Goal: Use online tool/utility: Utilize a website feature to perform a specific function

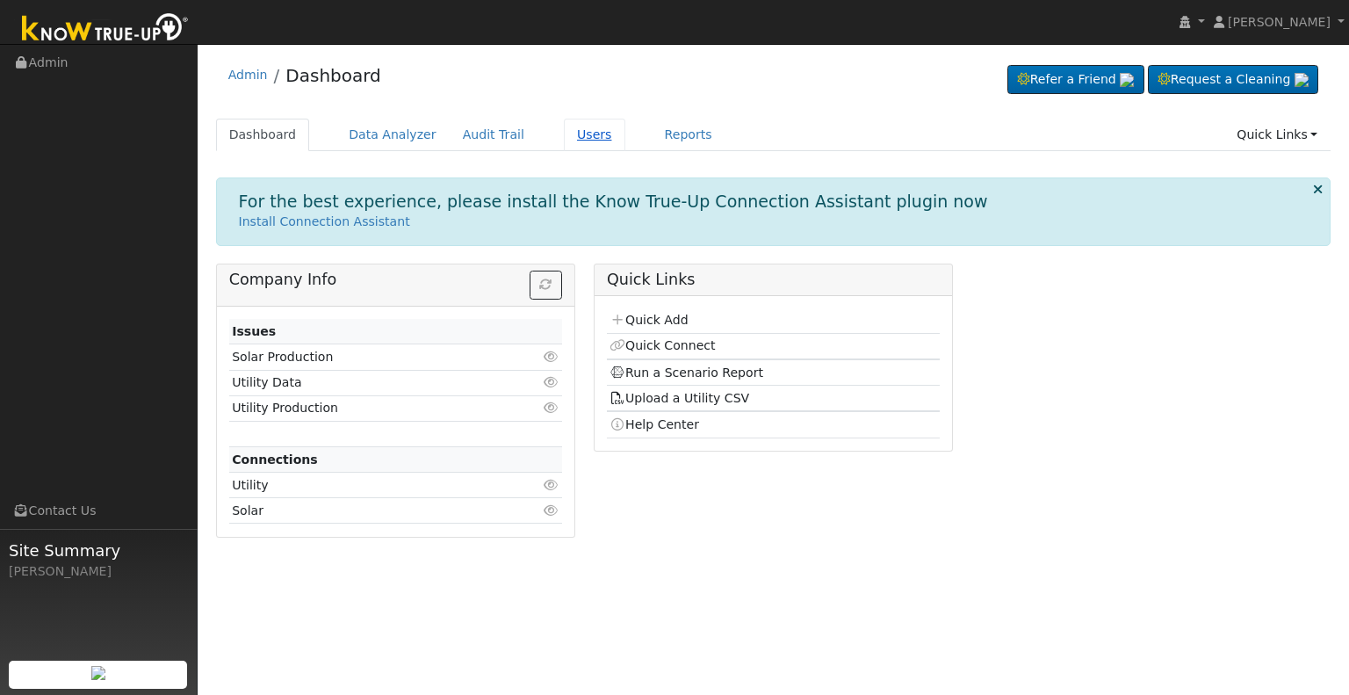
click at [564, 134] on link "Users" at bounding box center [594, 135] width 61 height 33
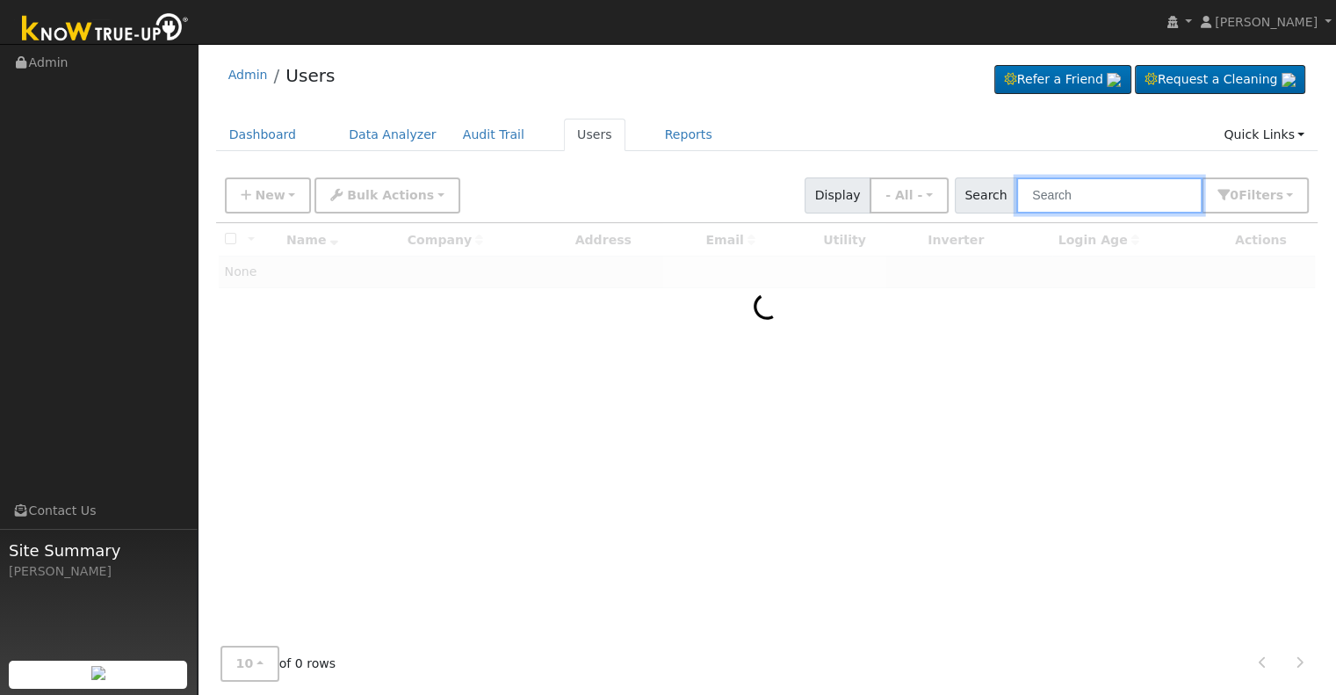
click at [1074, 195] on input "text" at bounding box center [1109, 195] width 186 height 36
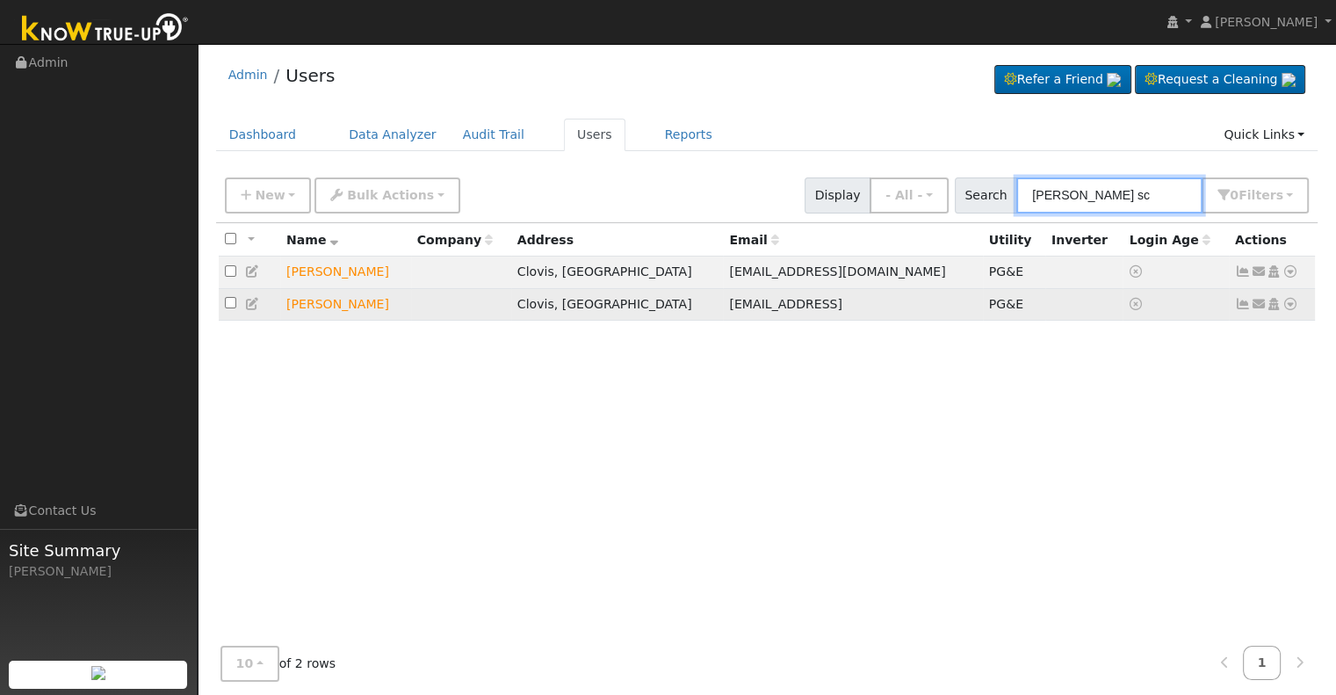
type input "marshall sc"
click at [1290, 303] on icon at bounding box center [1291, 304] width 16 height 12
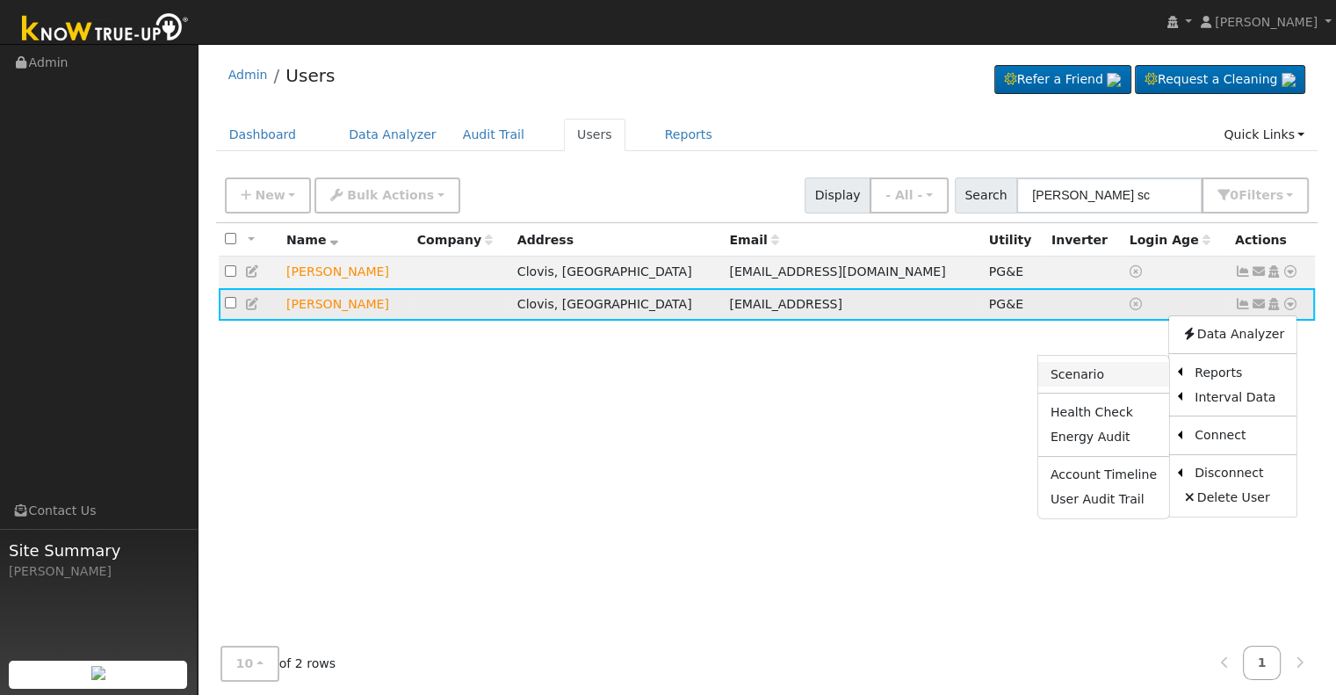
click at [1131, 382] on link "Scenario" at bounding box center [1103, 374] width 131 height 25
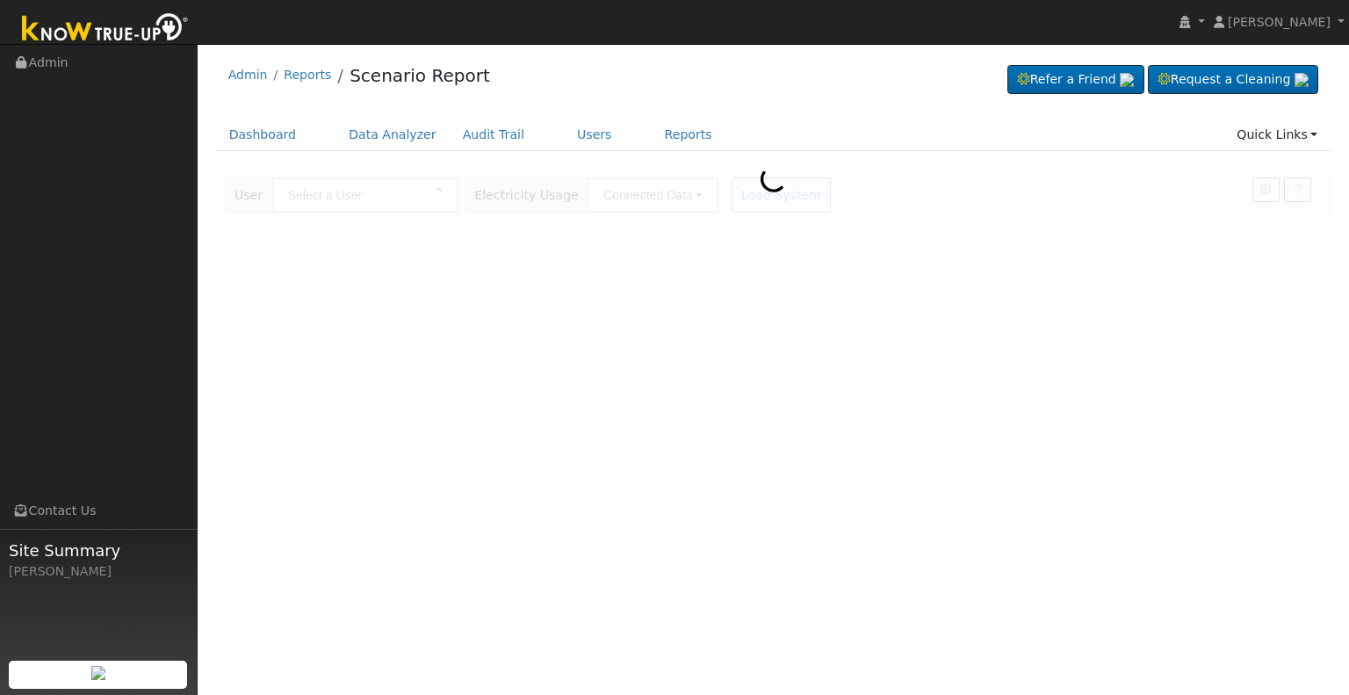
type input "[PERSON_NAME]"
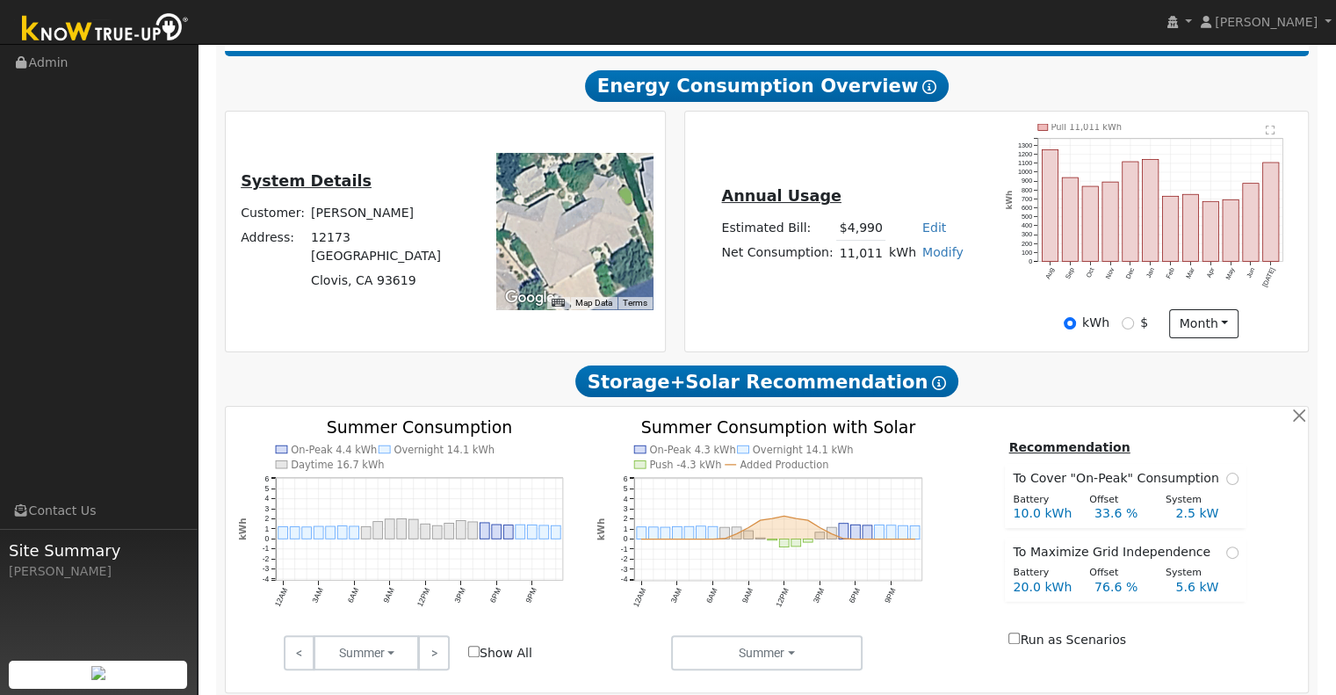
scroll to position [293, 0]
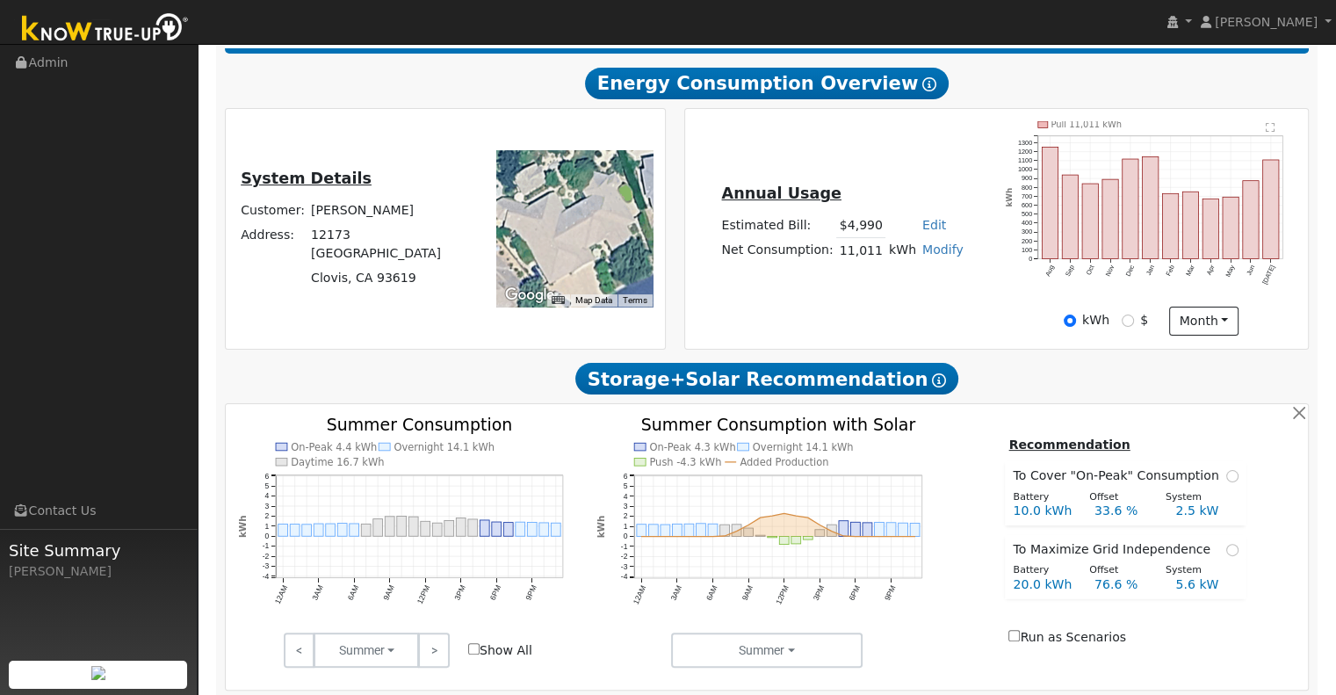
click at [940, 253] on link "Modify" at bounding box center [942, 249] width 41 height 14
click at [874, 278] on link "Add Consumption" at bounding box center [877, 277] width 147 height 25
type input "11011"
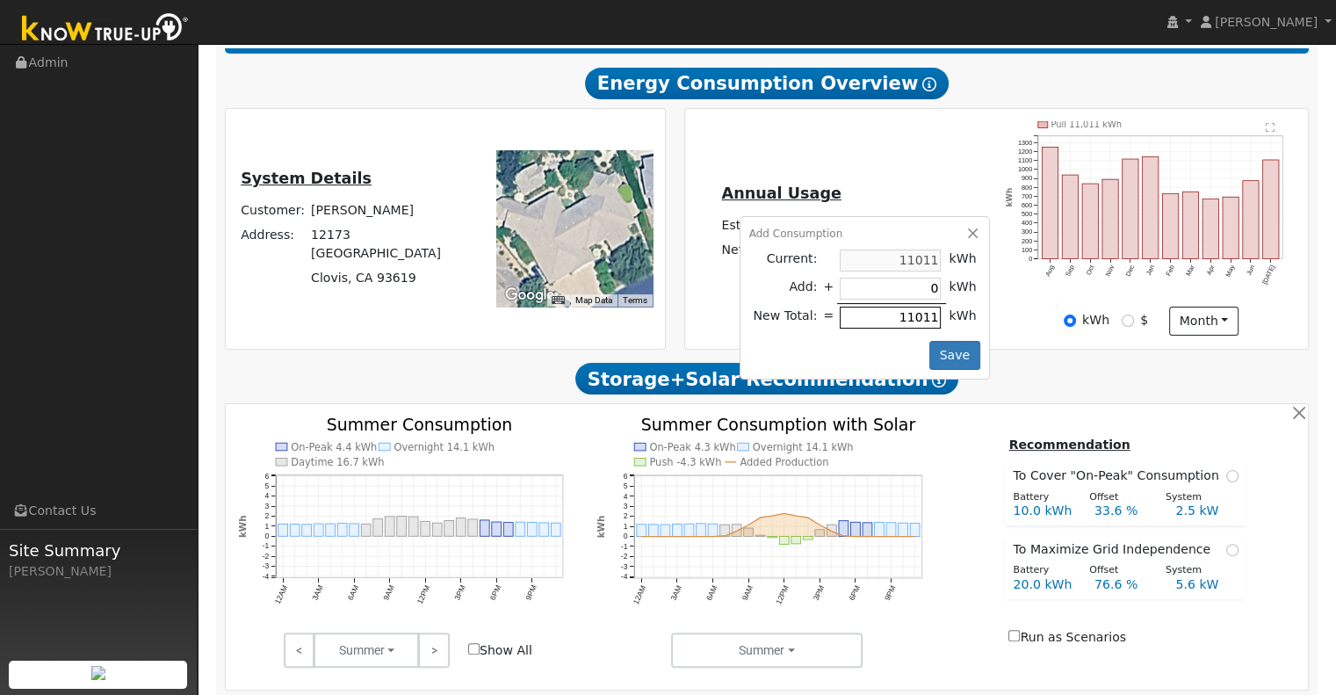
type input "3"
type input "11014"
type input "30"
type input "11041"
type input "300"
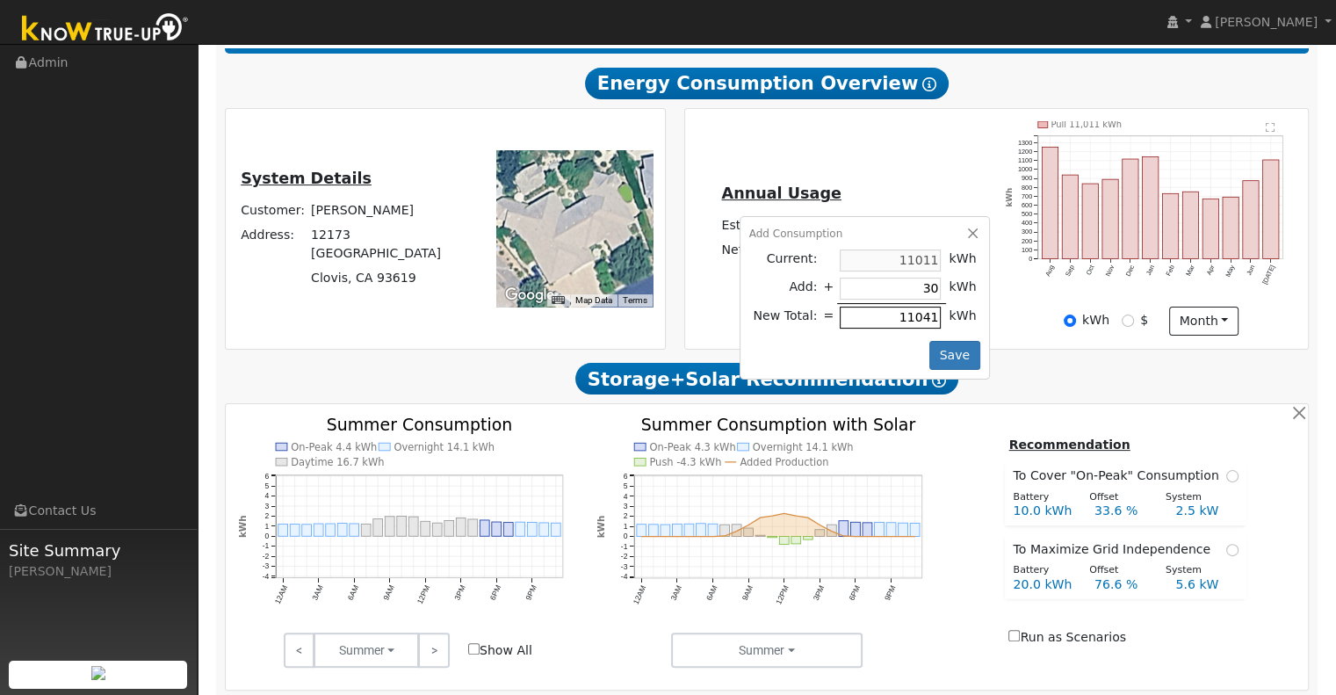
type input "11311"
type input "3000"
type input "14011"
click at [1016, 313] on div "kWh $ month Day Month" at bounding box center [1151, 322] width 308 height 30
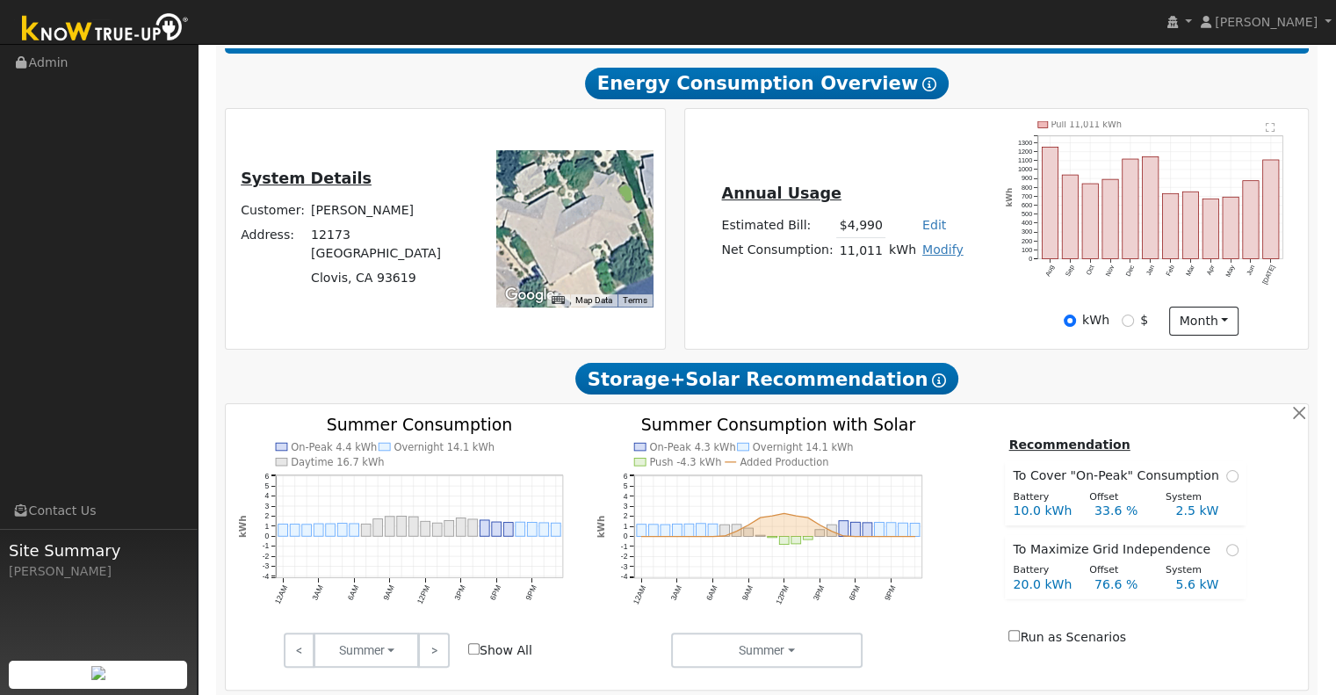
click at [922, 255] on link "Modify" at bounding box center [942, 249] width 41 height 14
click at [913, 281] on link "Add Consumption" at bounding box center [877, 277] width 147 height 25
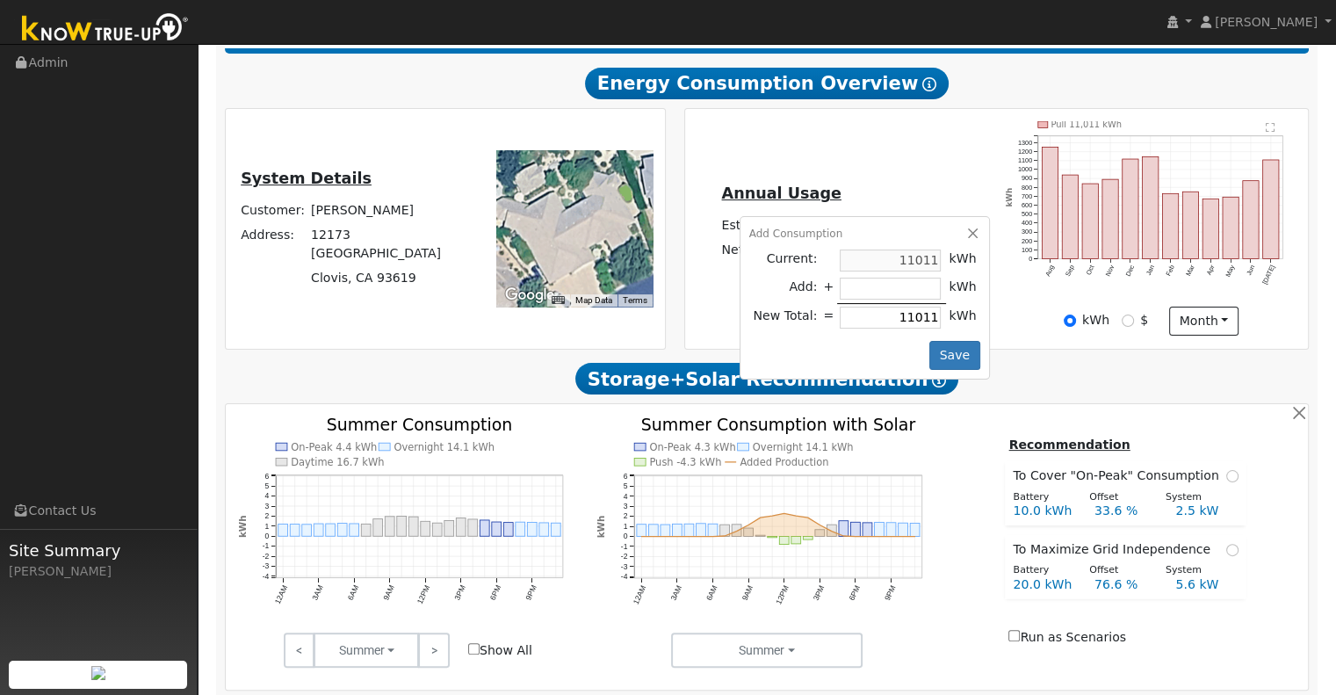
type input "3"
type input "11014"
type input "30"
type input "11041"
type input "300"
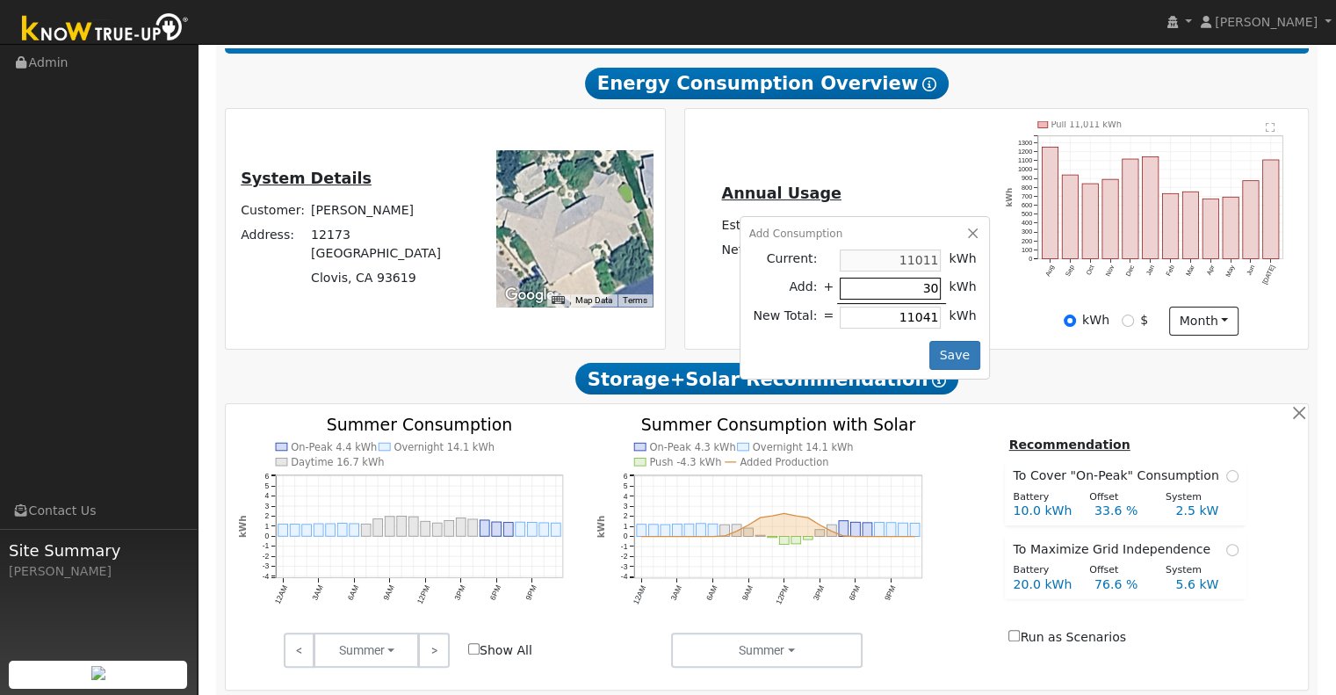
type input "11311"
type input "3000"
type input "14011"
type input "3000"
click at [954, 354] on button "Save" at bounding box center [954, 356] width 51 height 30
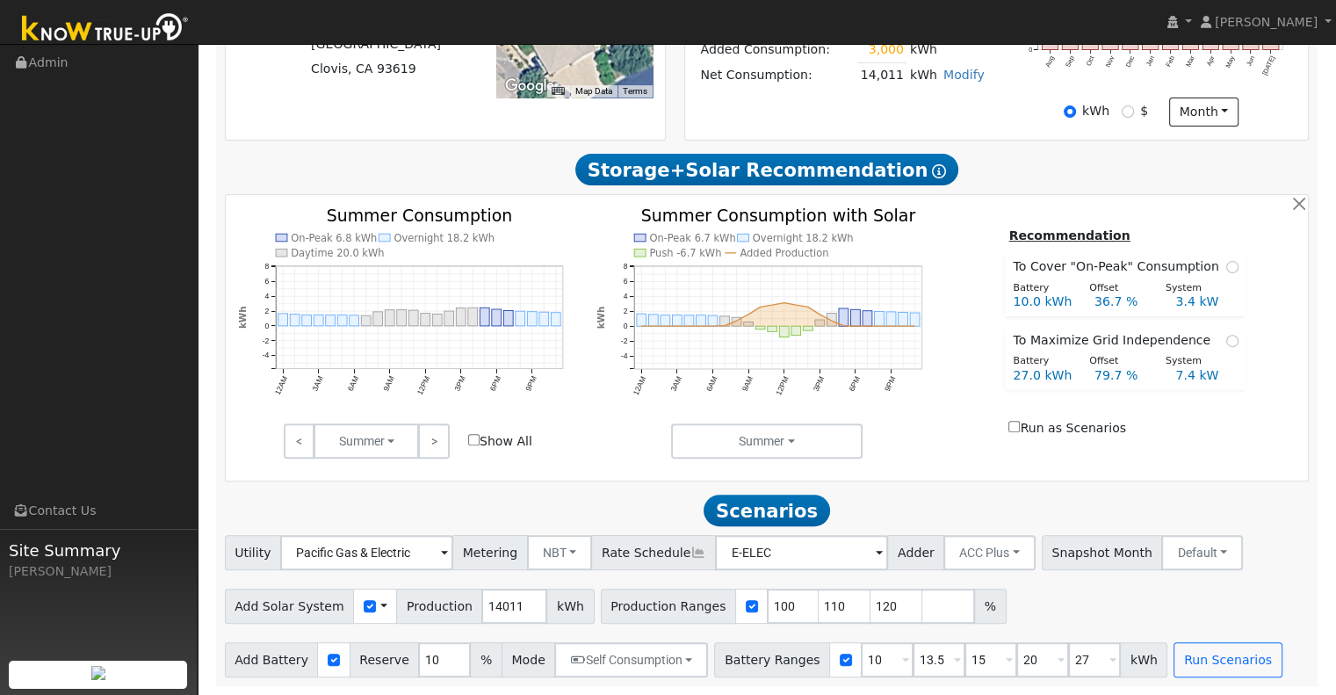
scroll to position [509, 0]
click at [501, 605] on input "14011" at bounding box center [514, 606] width 66 height 35
type input "1"
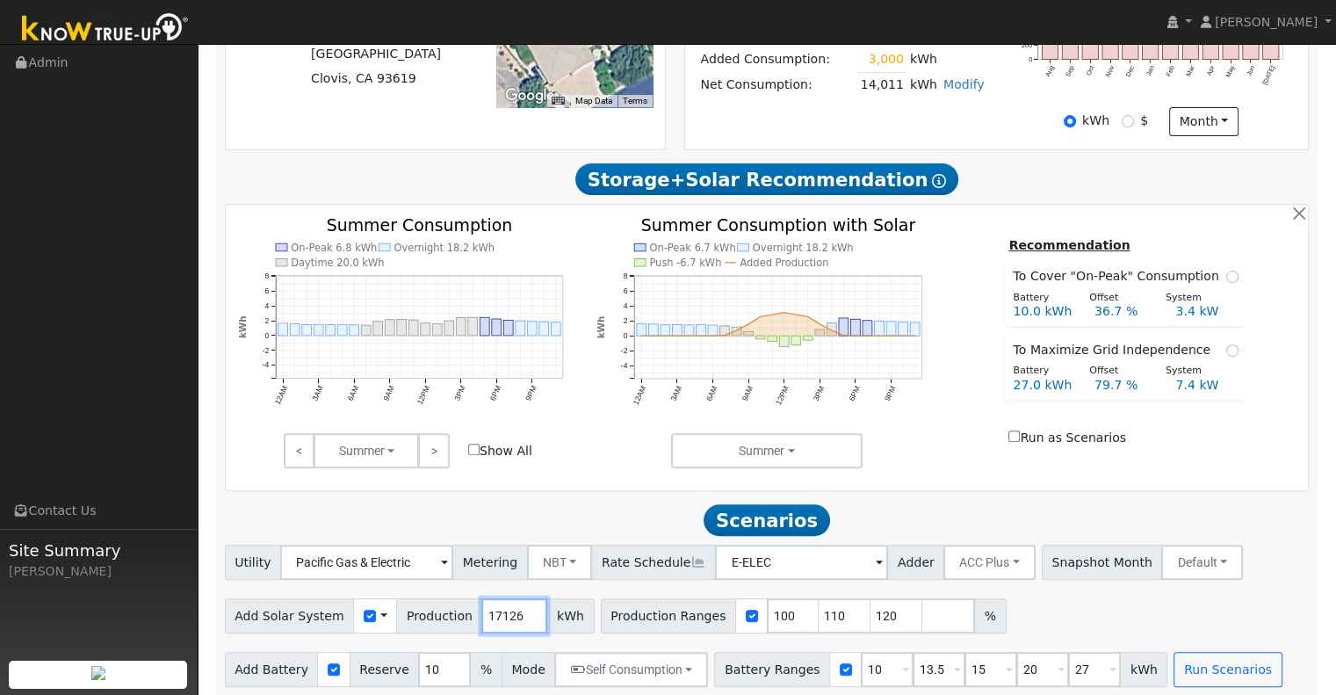
scroll to position [479, 0]
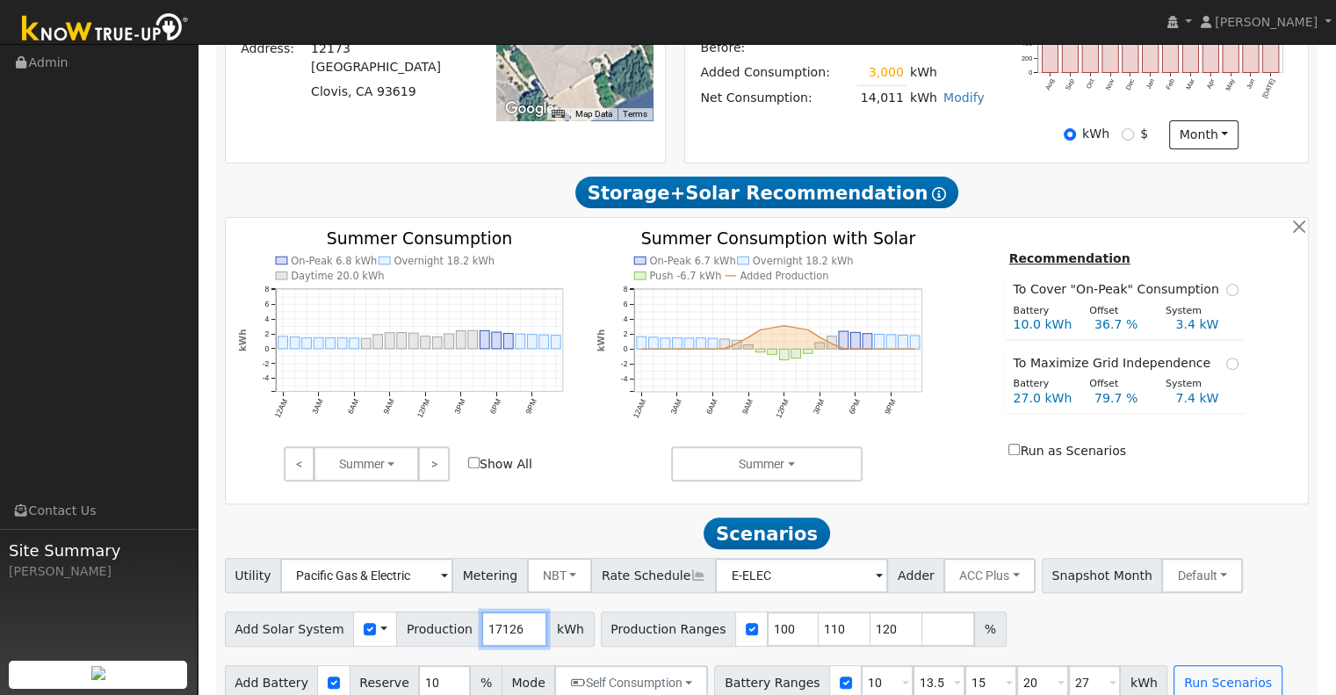
type input "17126"
click at [819, 633] on input "110" at bounding box center [845, 628] width 53 height 35
type input "120"
type input "1"
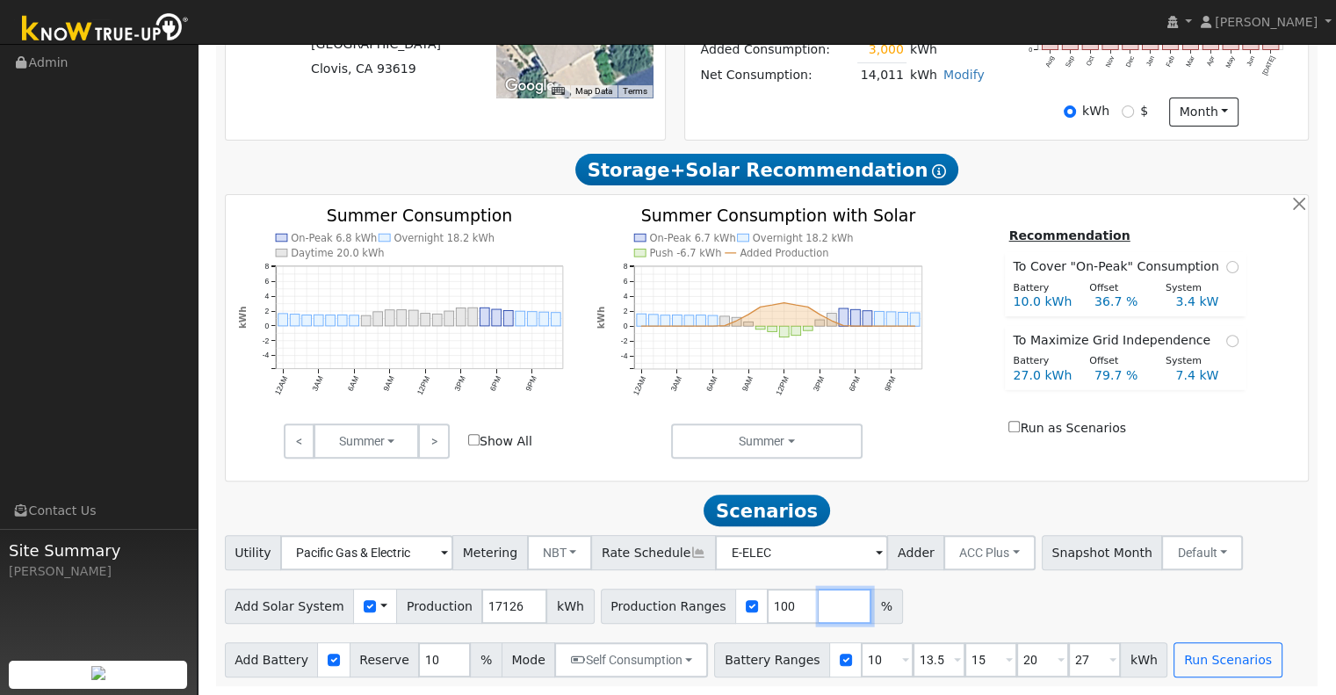
scroll to position [509, 0]
type input "13"
type input "15"
type input "20"
type input "27"
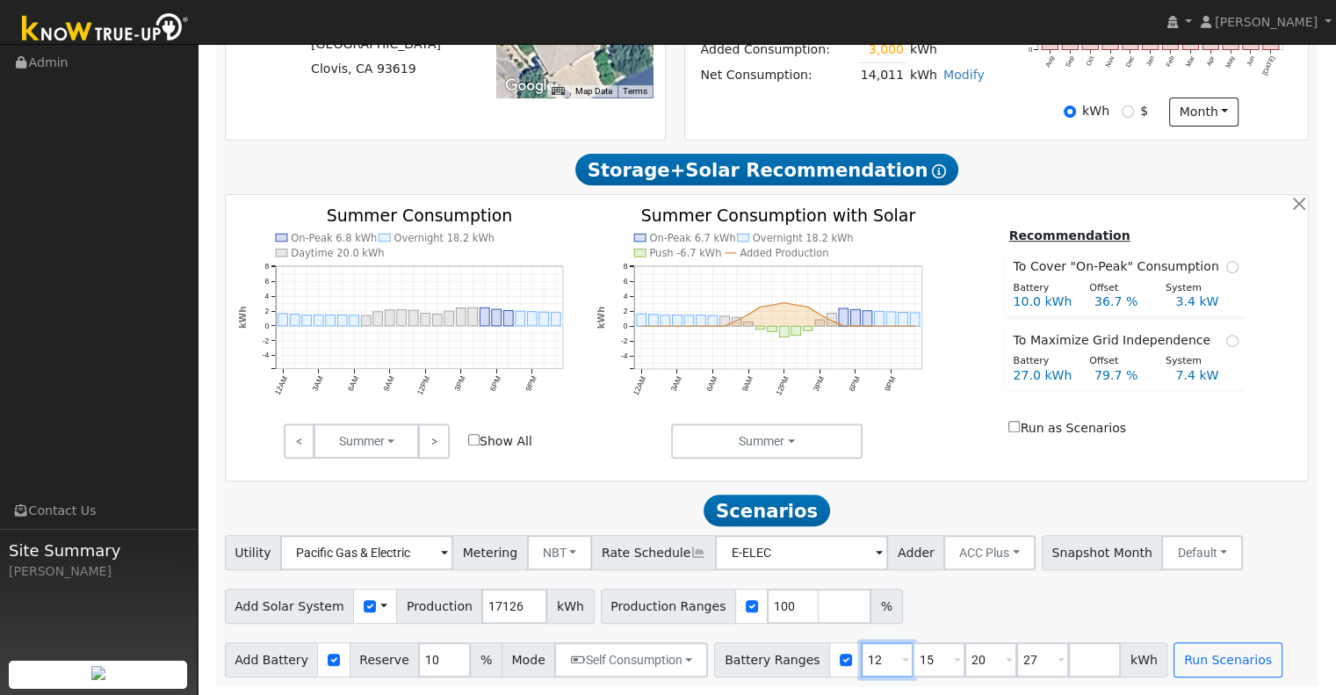
click at [861, 657] on input "12" at bounding box center [887, 659] width 53 height 35
type input "14"
type input "20"
type input "27"
type input "20"
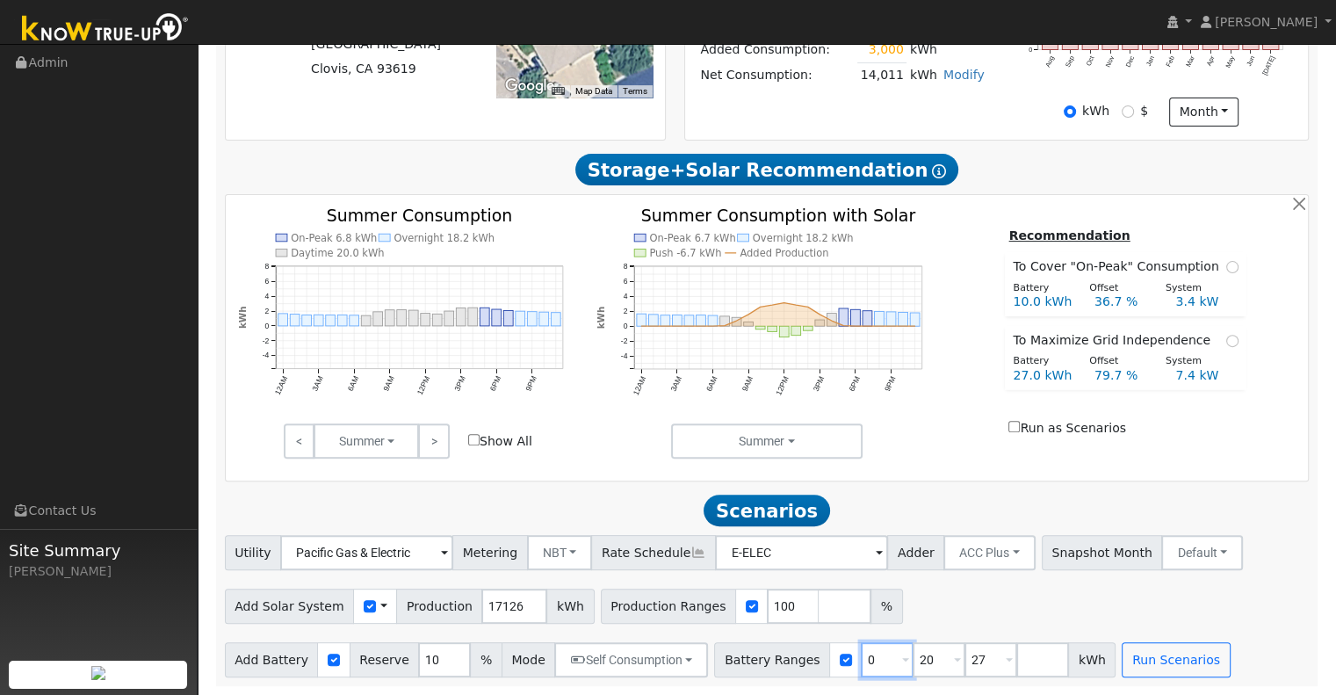
type input "27"
type input "24"
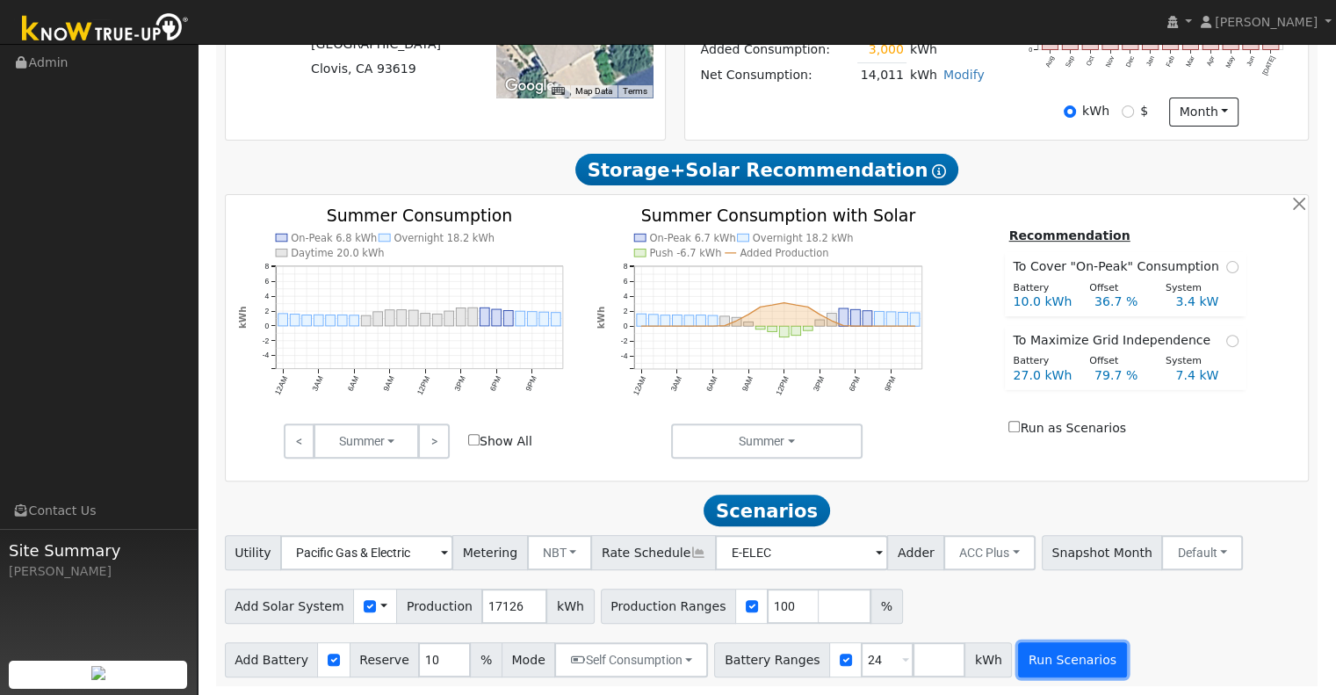
click at [1035, 656] on button "Run Scenarios" at bounding box center [1072, 659] width 108 height 35
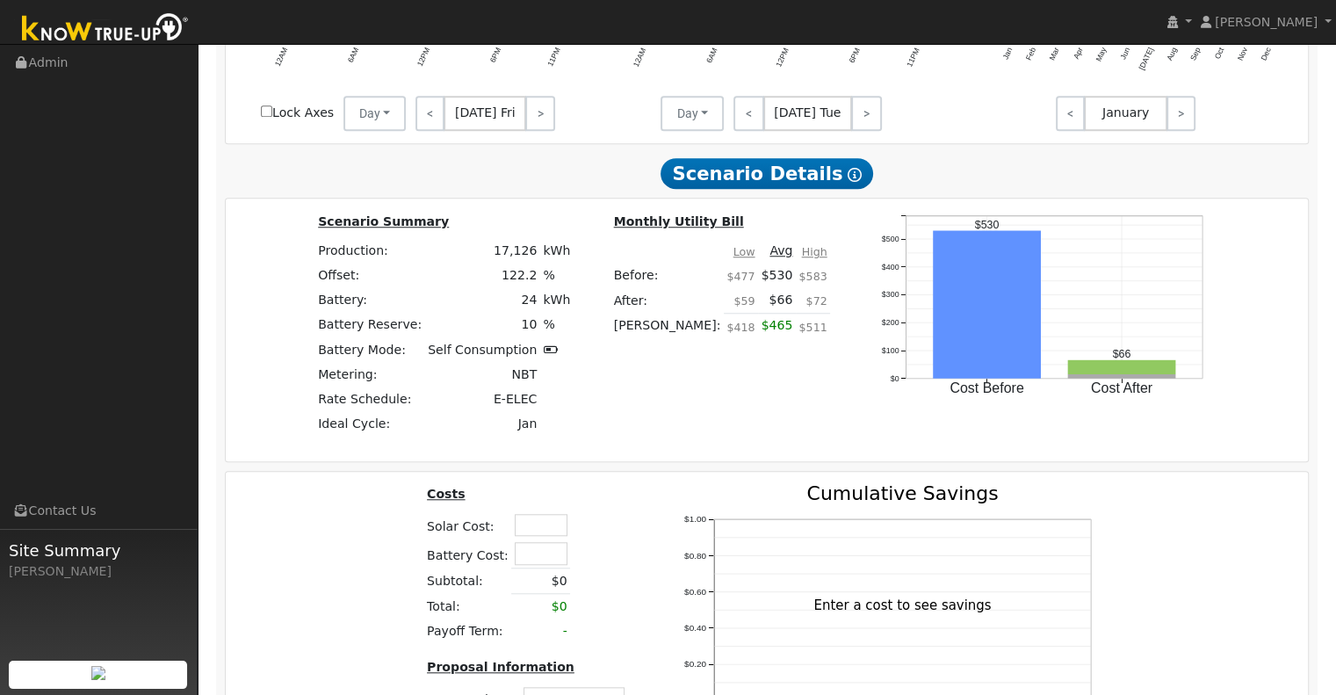
scroll to position [1457, 0]
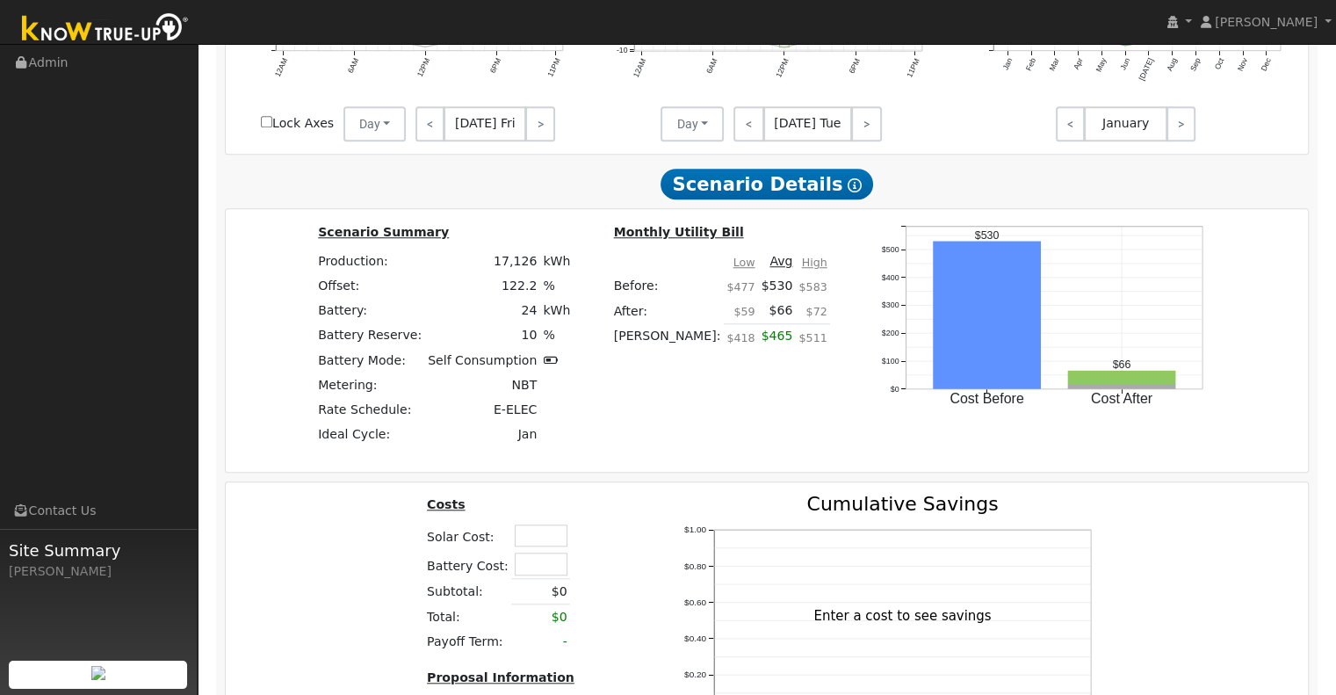
click at [534, 511] on h6 "Costs" at bounding box center [513, 504] width 172 height 15
click at [531, 544] on input "text" at bounding box center [541, 535] width 53 height 22
type input "$28,000"
click at [541, 563] on input "text" at bounding box center [541, 564] width 53 height 22
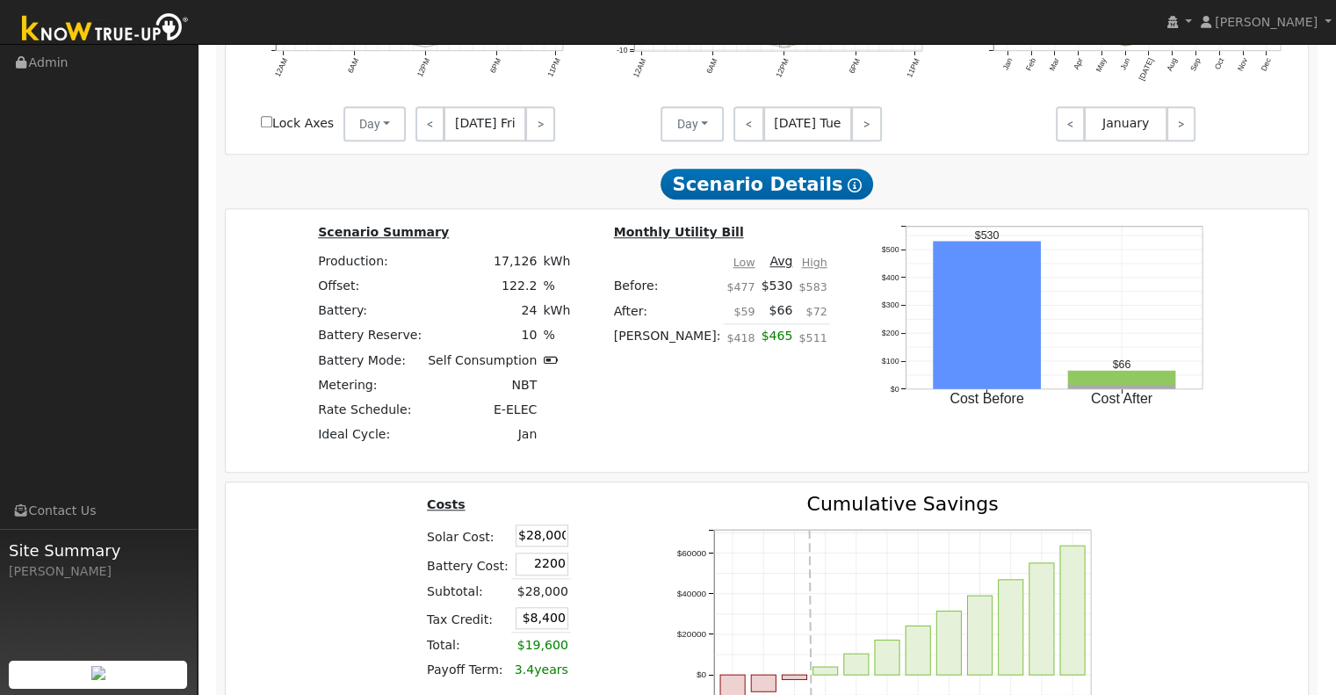
type input "$2,200"
type input "$9,060"
click at [593, 560] on td at bounding box center [586, 564] width 31 height 29
click at [556, 570] on input "$2,200" at bounding box center [542, 564] width 53 height 22
type input "$22,000"
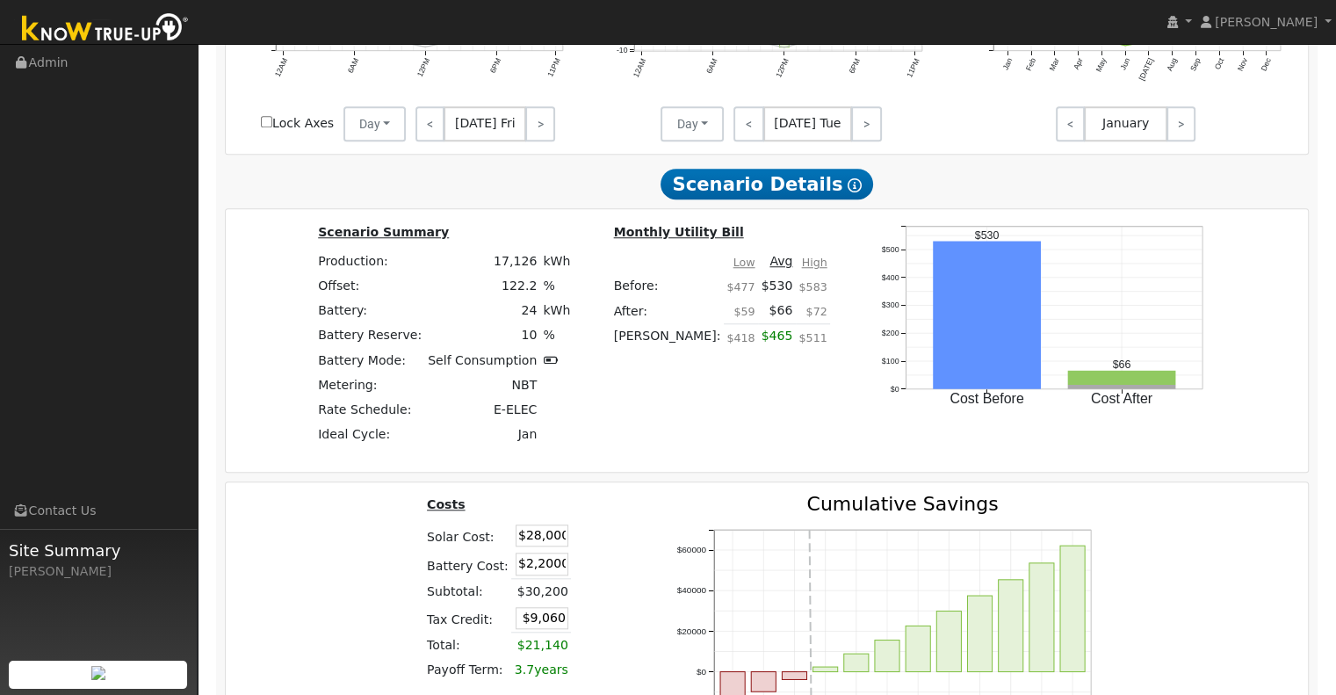
type input "$15,000"
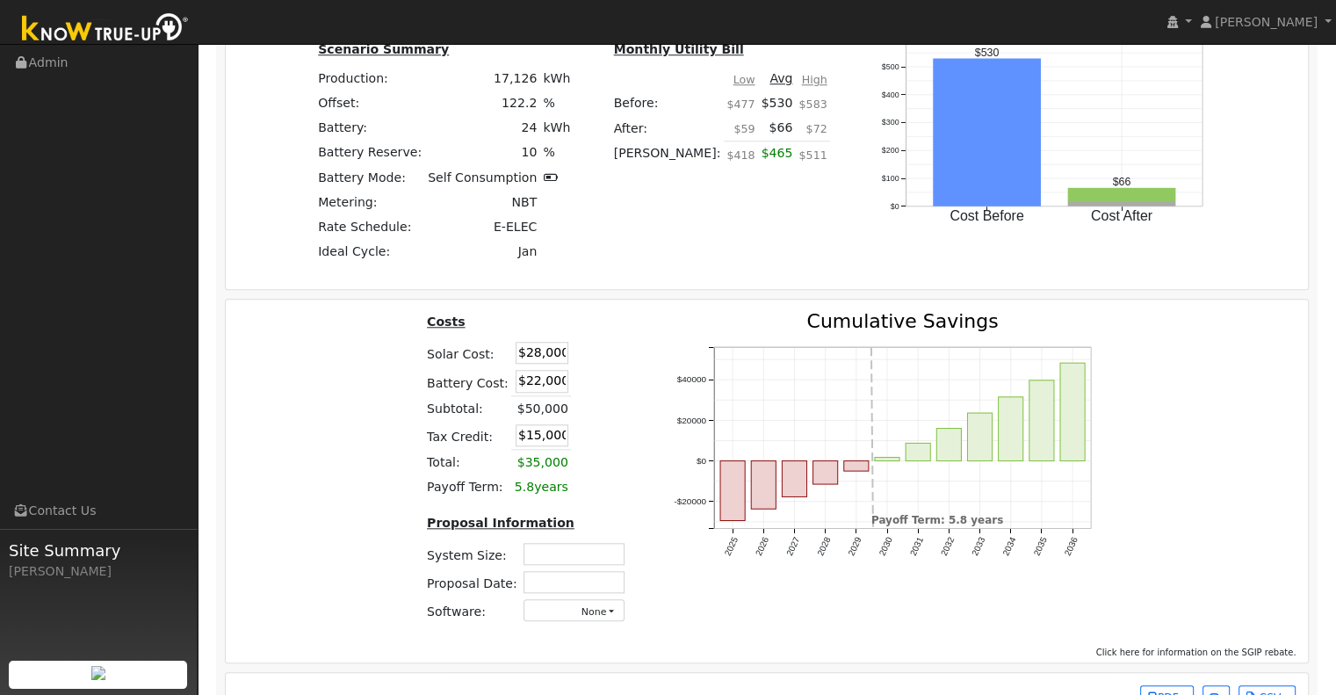
scroll to position [1690, 0]
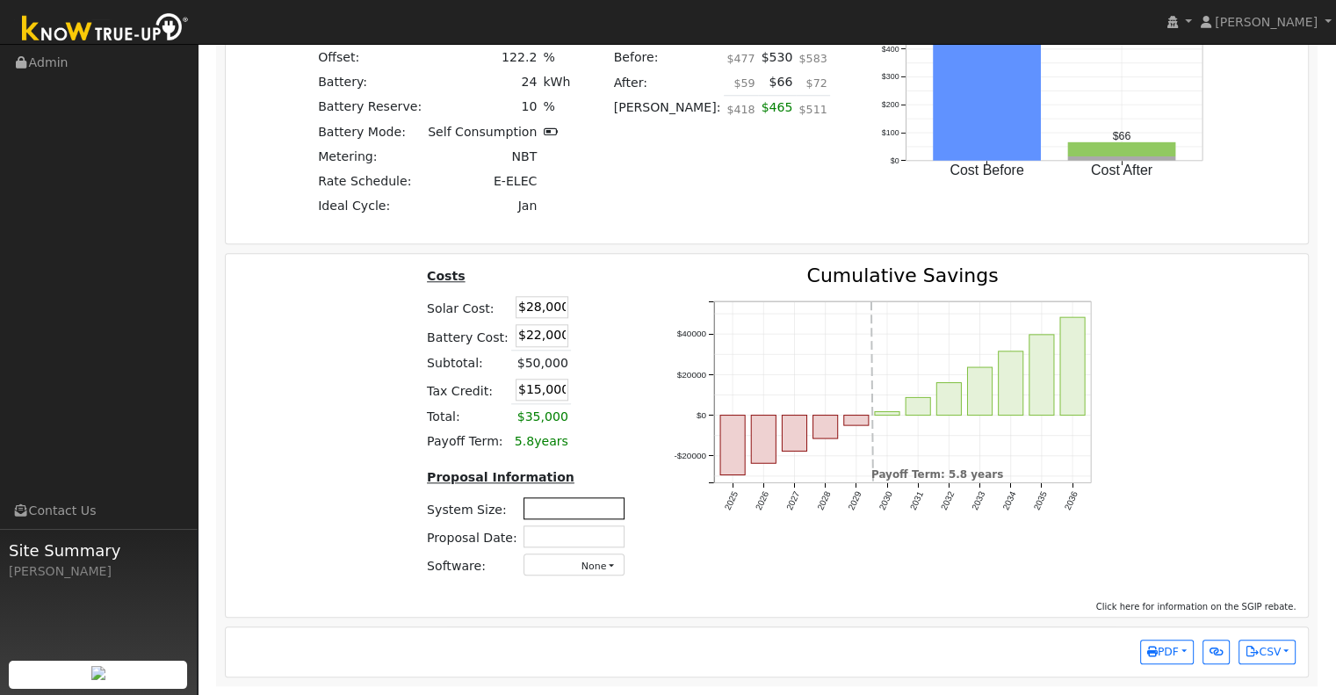
click at [575, 513] on input "text" at bounding box center [574, 508] width 101 height 22
type input "11.61"
click at [583, 535] on input "text" at bounding box center [574, 536] width 101 height 22
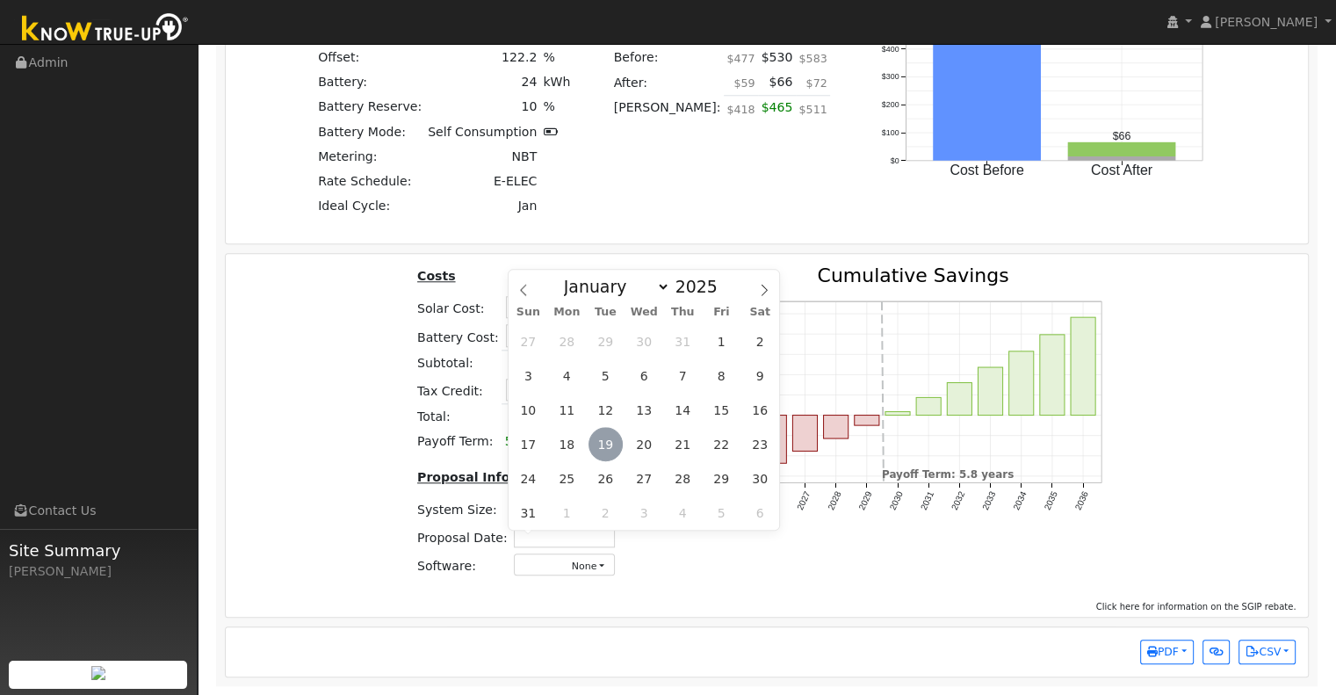
click at [604, 437] on span "19" at bounding box center [606, 444] width 34 height 34
type input "08/19/2025"
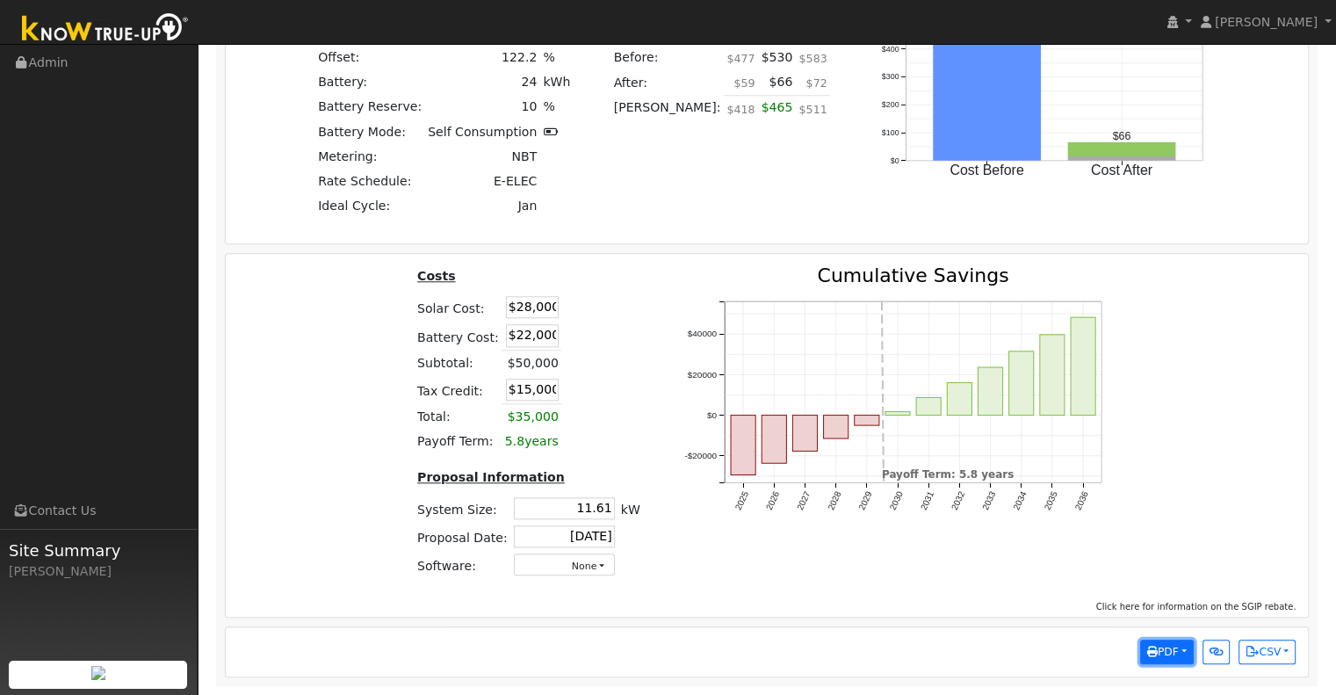
click at [1185, 647] on button "PDF" at bounding box center [1167, 652] width 54 height 25
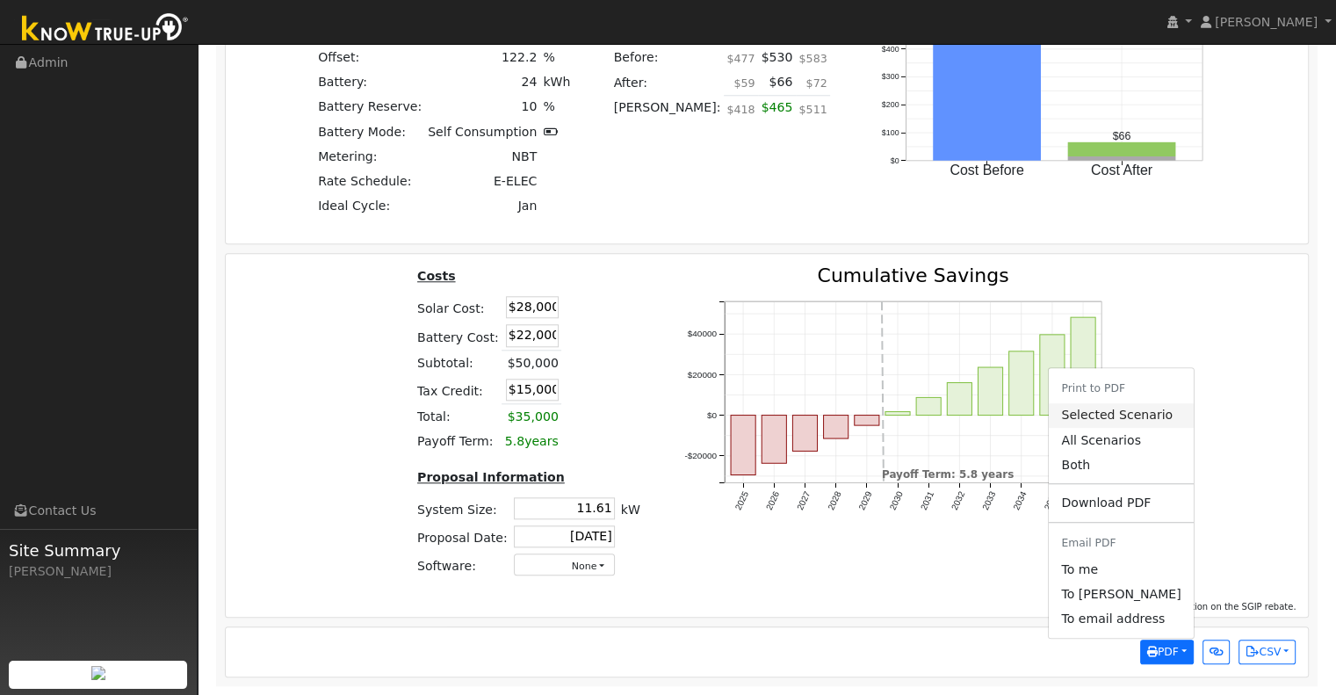
click at [1139, 413] on link "Selected Scenario" at bounding box center [1121, 415] width 144 height 25
